Goal: Check status: Check status

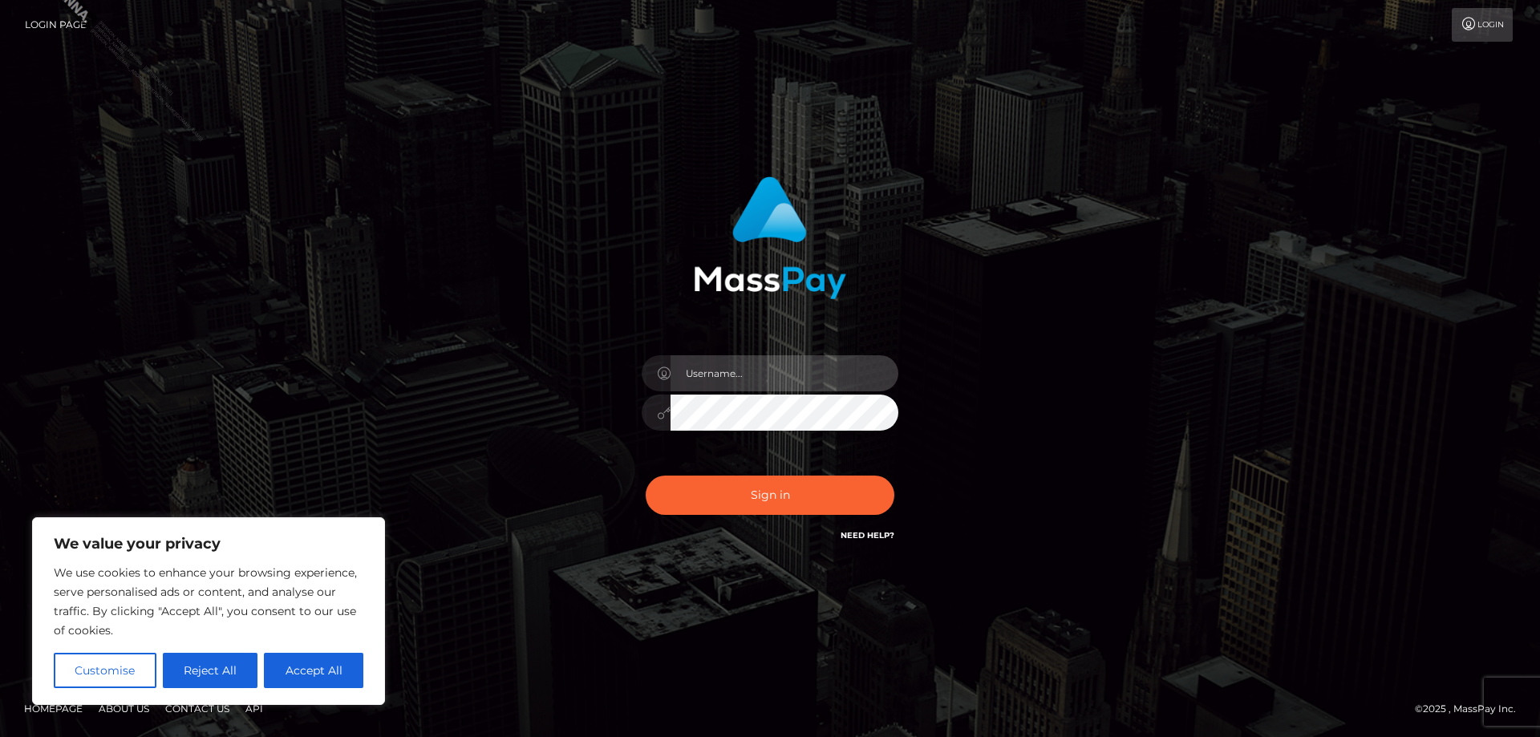
click at [740, 365] on input "text" at bounding box center [785, 373] width 228 height 36
type input "Jose.Silversocial"
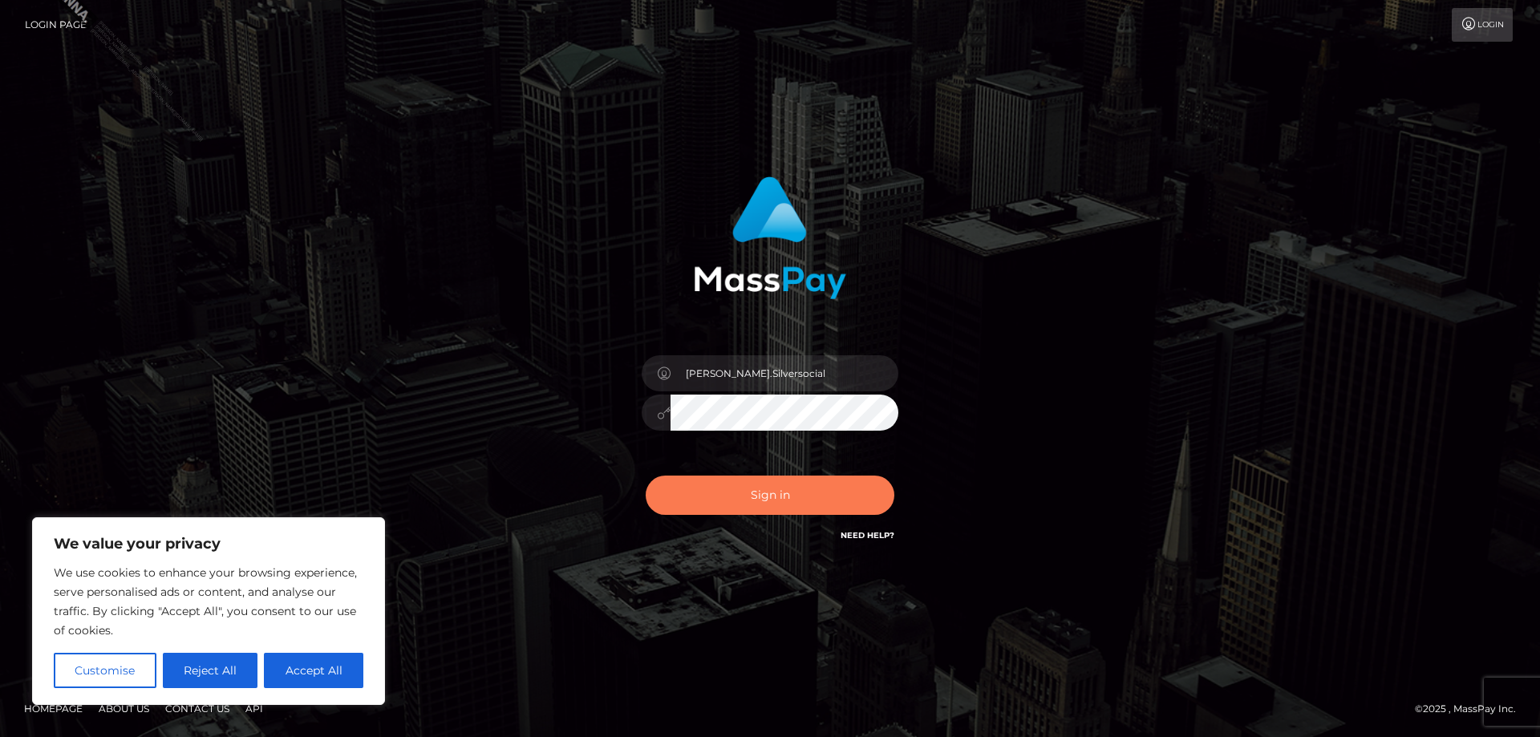
click at [760, 497] on button "Sign in" at bounding box center [770, 495] width 249 height 39
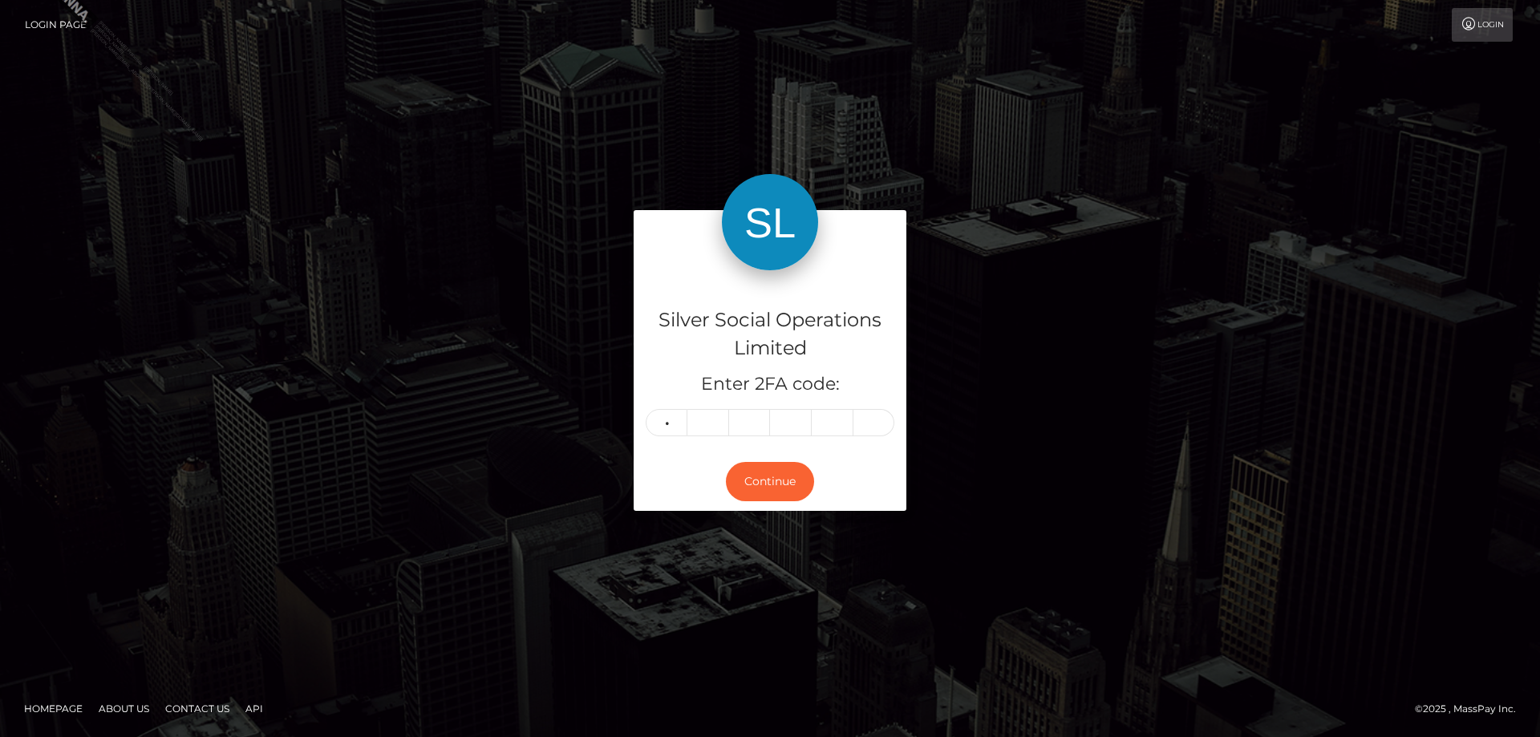
type input "8"
type input "4"
type input "1"
type input "6"
type input "9"
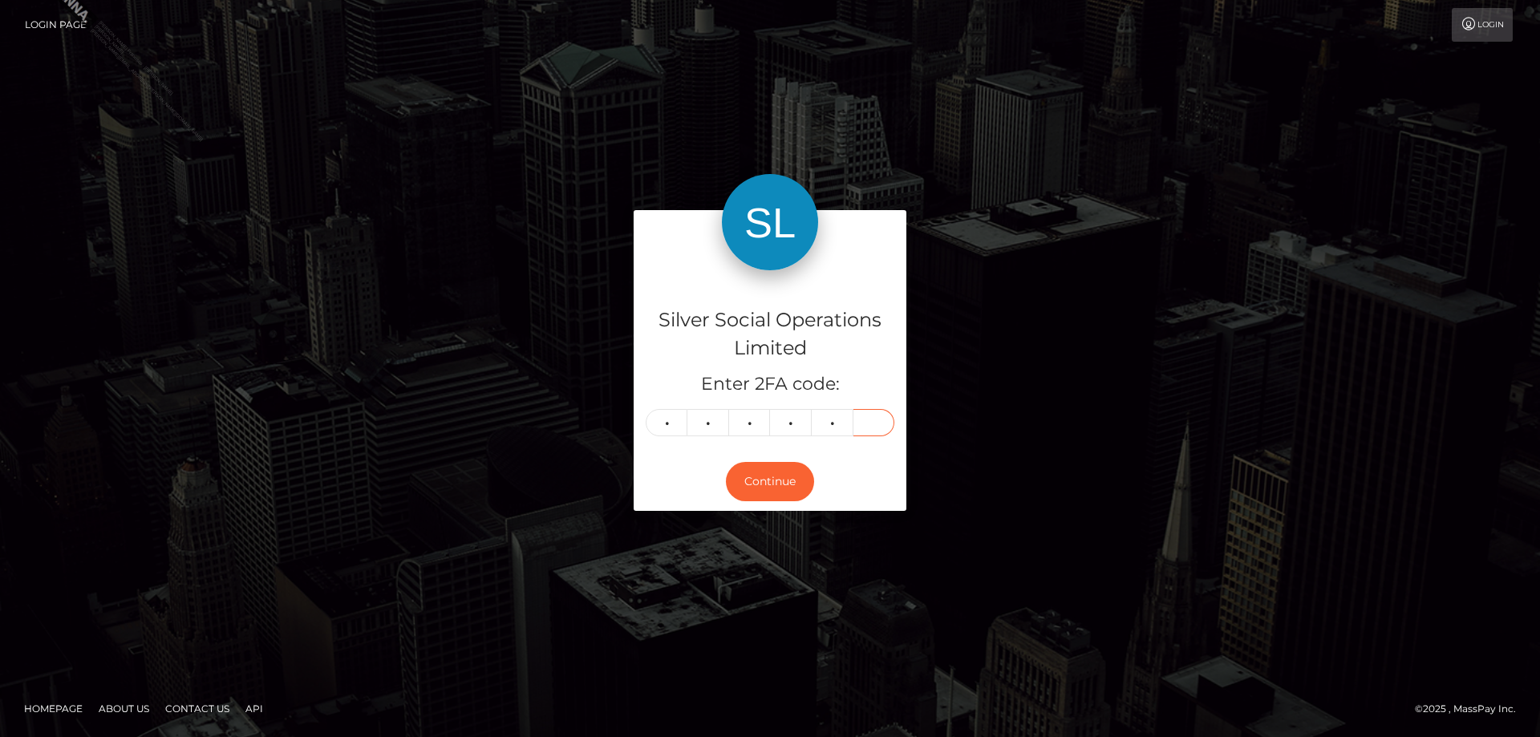
type input "7"
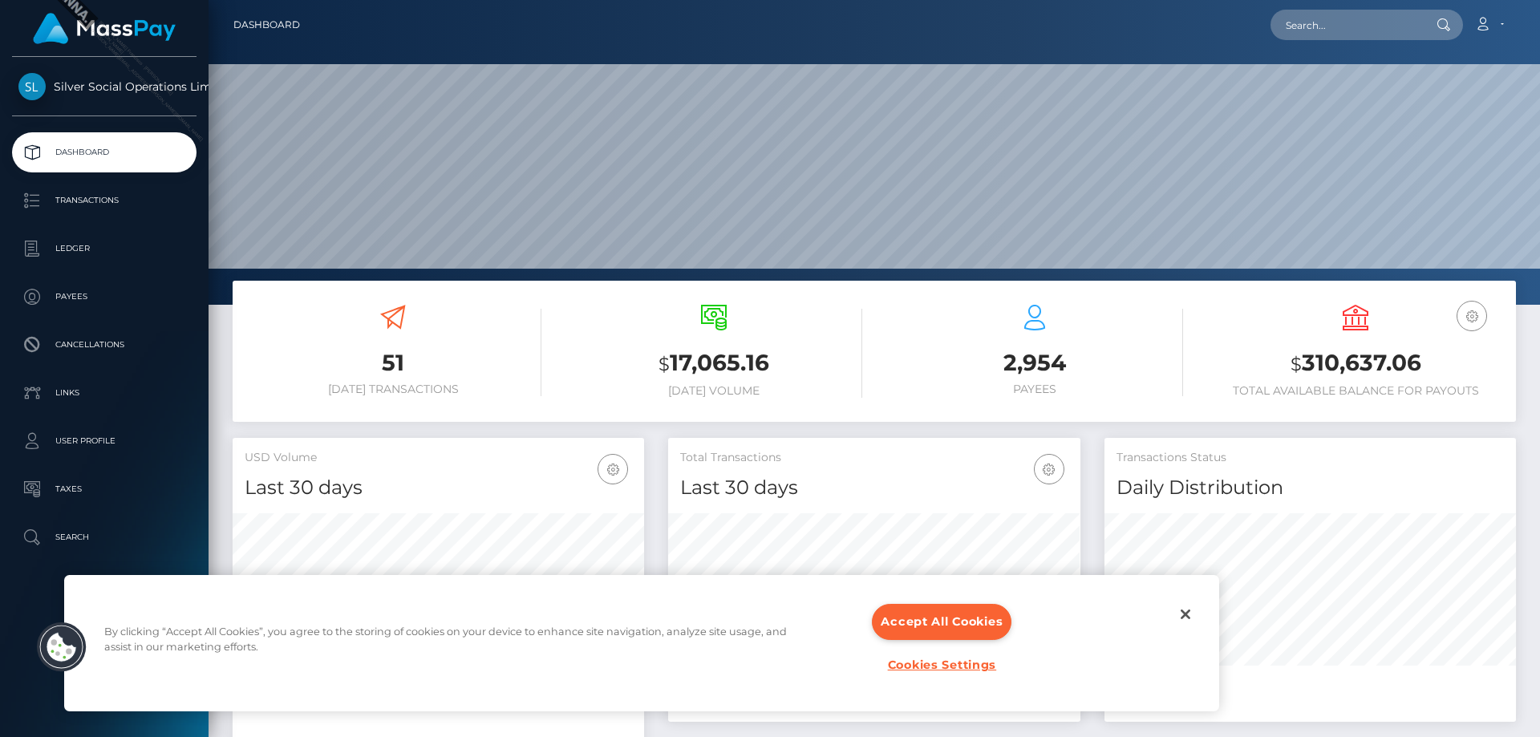
scroll to position [285, 412]
copy h3 "310,637.06"
drag, startPoint x: 1415, startPoint y: 354, endPoint x: 1296, endPoint y: 359, distance: 118.8
click at [1296, 359] on h3 "$ 310,637.06" at bounding box center [1355, 363] width 297 height 33
copy h3 "$ 310,637.06"
